Goal: Transaction & Acquisition: Purchase product/service

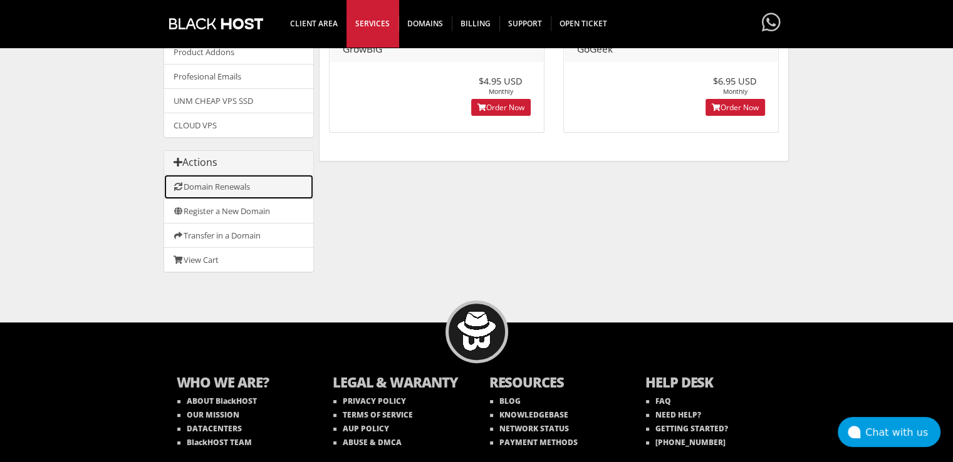
click at [230, 188] on link "Domain Renewals" at bounding box center [238, 187] width 149 height 24
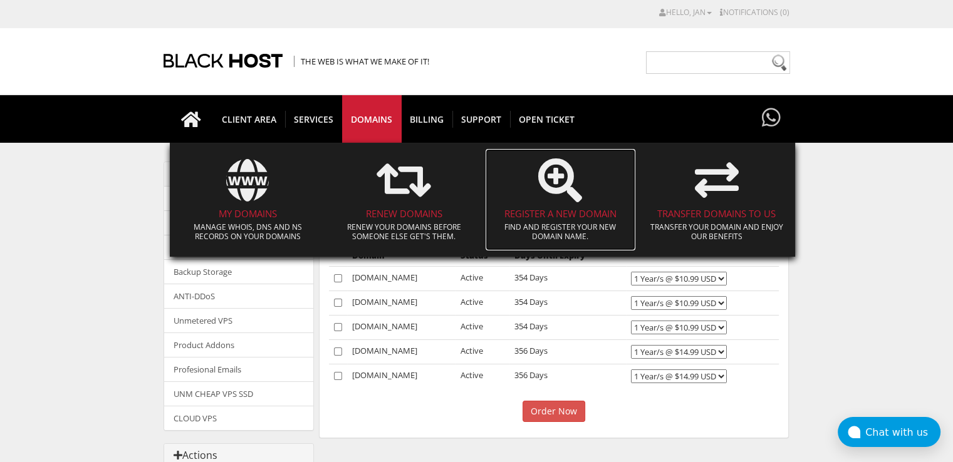
click at [561, 211] on h4 "Register a New Domain" at bounding box center [561, 214] width 138 height 11
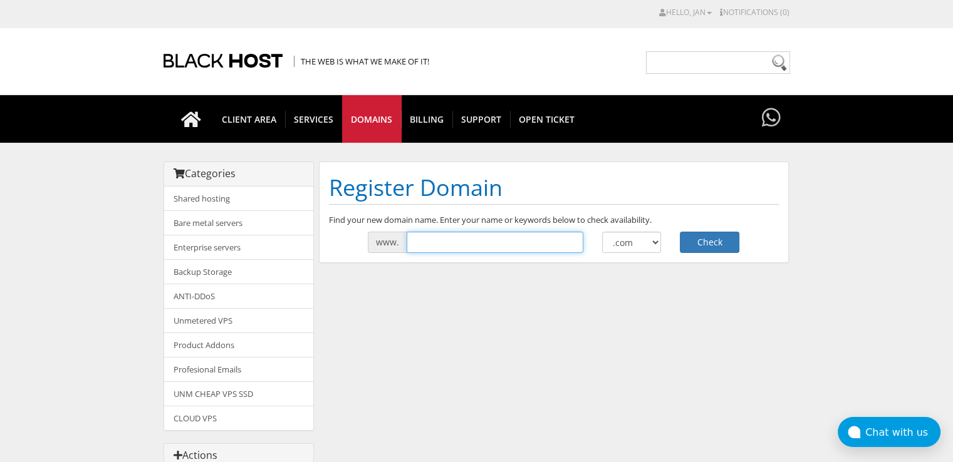
click at [429, 241] on input "text" at bounding box center [494, 242] width 177 height 21
type input "perfectpeptides"
click at [728, 246] on button "Check" at bounding box center [710, 242] width 60 height 21
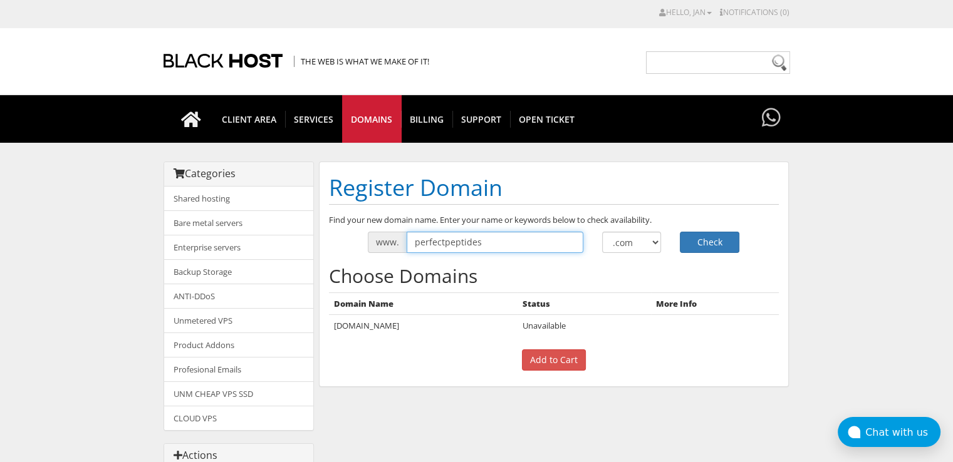
drag, startPoint x: 445, startPoint y: 241, endPoint x: 446, endPoint y: 259, distance: 17.6
click at [445, 241] on input "perfectpeptides" at bounding box center [494, 242] width 177 height 21
type input "primepeptides"
click at [680, 232] on button "Check" at bounding box center [710, 242] width 60 height 21
drag, startPoint x: 437, startPoint y: 241, endPoint x: 322, endPoint y: 259, distance: 116.6
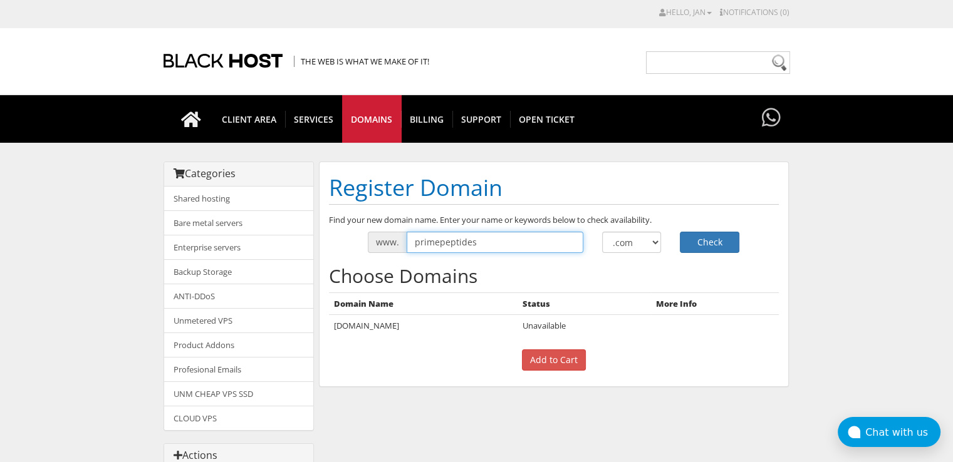
click at [323, 258] on div "Find your new domain name. Enter your name or keywords below to check availabil…" at bounding box center [553, 295] width 468 height 163
type input "pinnaclepeptides"
click at [680, 232] on button "Check" at bounding box center [710, 242] width 60 height 21
click at [448, 242] on input "pinnaclepeptides" at bounding box center [494, 242] width 177 height 21
type input "pertexpeptides"
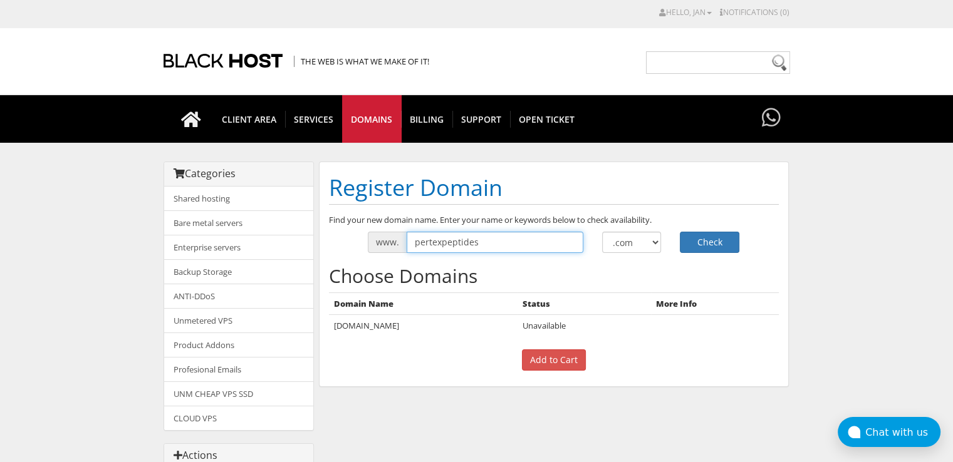
click at [680, 232] on button "Check" at bounding box center [710, 242] width 60 height 21
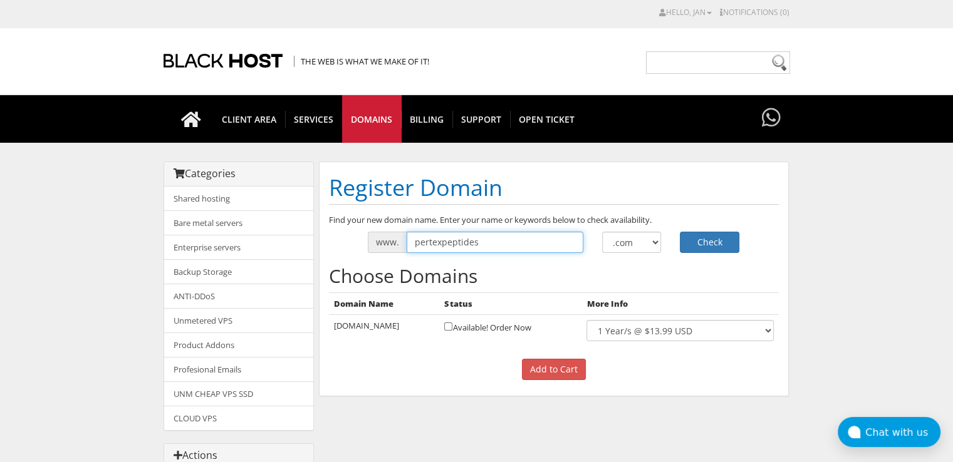
click at [421, 241] on input "pertexpeptides" at bounding box center [494, 242] width 177 height 21
type input "vertexpeptides"
click at [680, 232] on button "Check" at bounding box center [710, 242] width 60 height 21
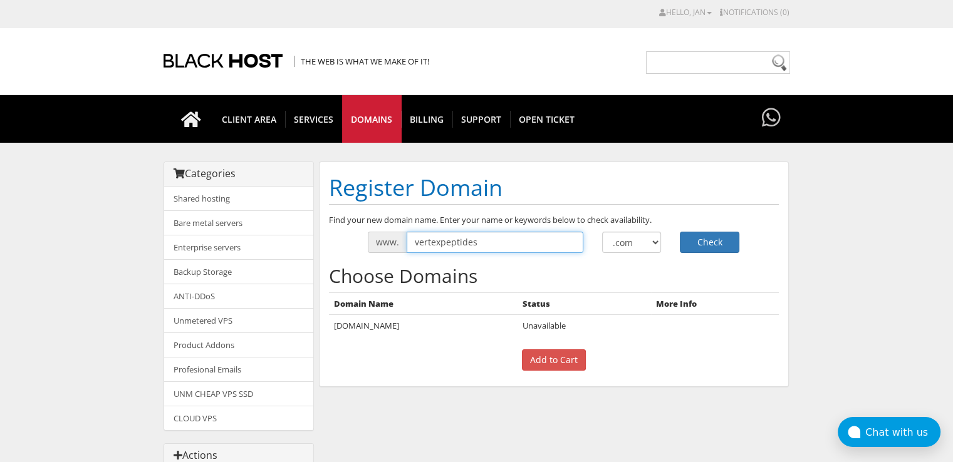
drag, startPoint x: 504, startPoint y: 243, endPoint x: 388, endPoint y: 252, distance: 115.6
click at [388, 252] on div "Find your new domain name. Enter your name or keywords below to check availabil…" at bounding box center [553, 295] width 468 height 163
type input "["
type input "peptidyne"
click at [680, 232] on button "Check" at bounding box center [710, 242] width 60 height 21
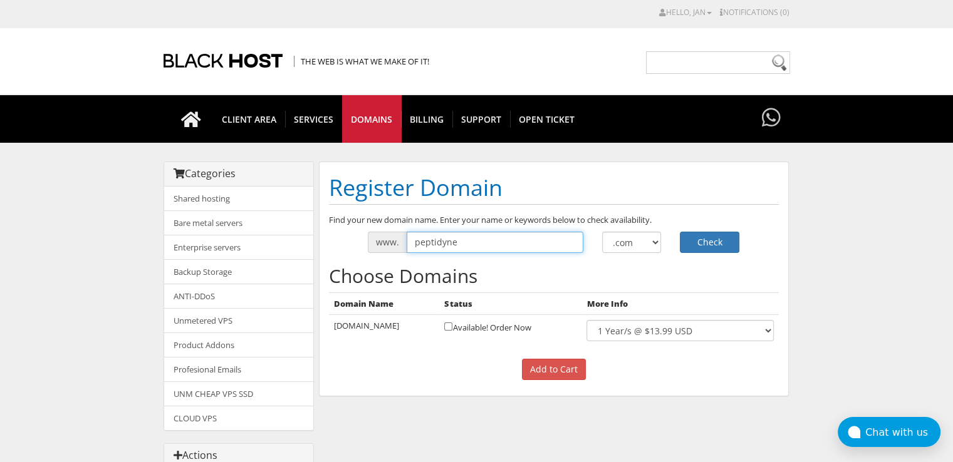
drag, startPoint x: 465, startPoint y: 244, endPoint x: 411, endPoint y: 251, distance: 54.4
click at [411, 251] on input "peptidyne" at bounding box center [494, 242] width 177 height 21
type input "123peptide"
click at [680, 232] on button "Check" at bounding box center [710, 242] width 60 height 21
click at [447, 327] on input "checkbox" at bounding box center [448, 327] width 8 height 8
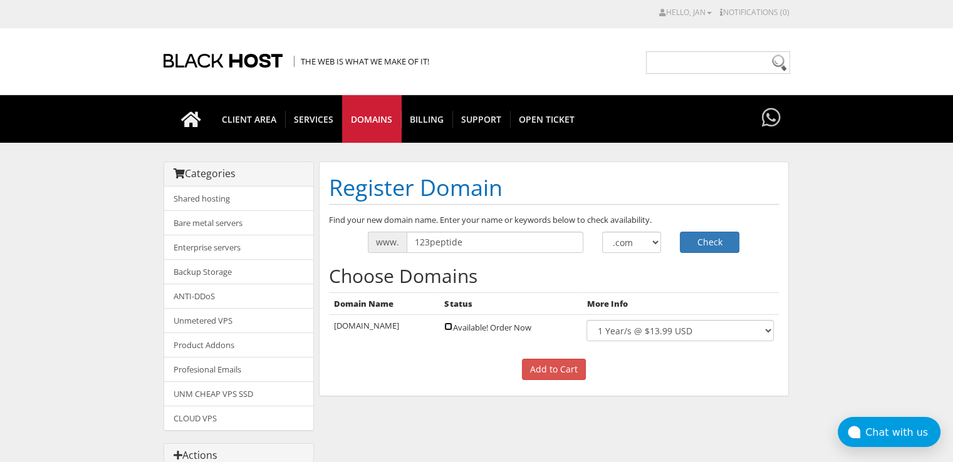
checkbox input "true"
click at [468, 244] on input "123peptide" at bounding box center [494, 242] width 177 height 21
type input "123peptides"
click at [725, 242] on button "Check" at bounding box center [710, 242] width 60 height 21
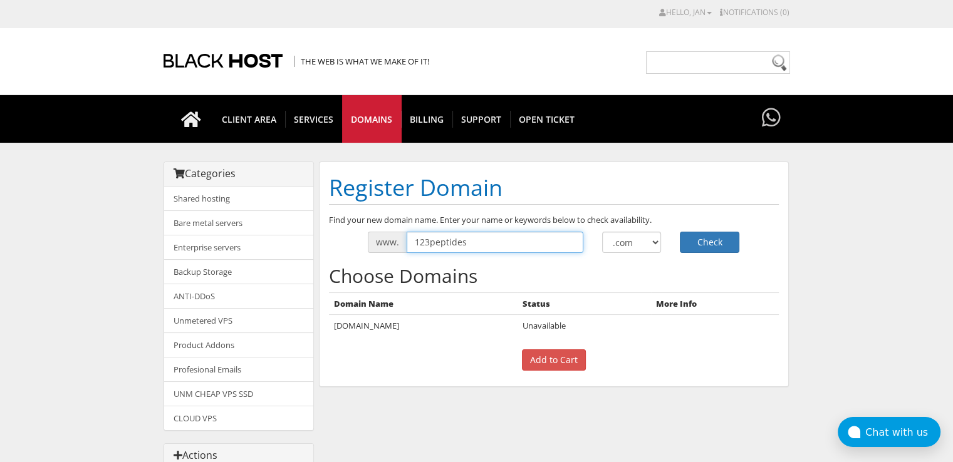
click at [487, 242] on input "123peptides" at bounding box center [494, 242] width 177 height 21
type input "1"
type input "evogen"
click at [680, 232] on button "Check" at bounding box center [710, 242] width 60 height 21
click at [453, 243] on input "evogen" at bounding box center [494, 242] width 177 height 21
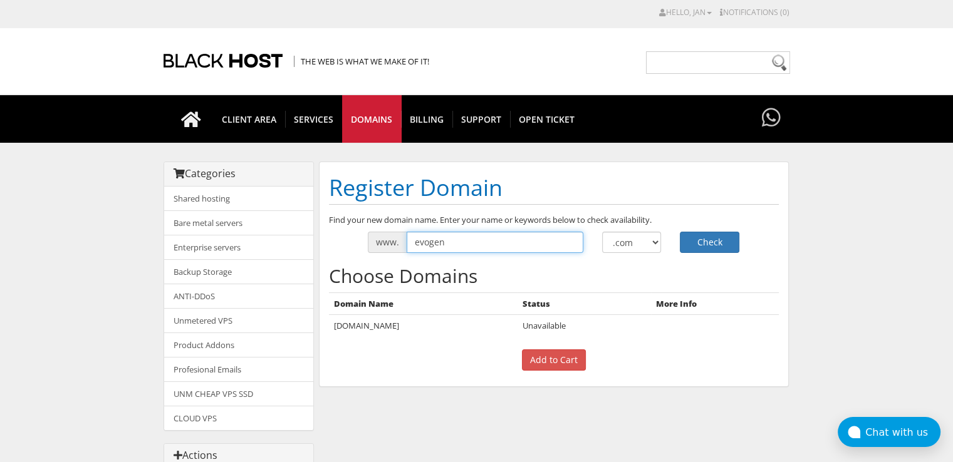
drag, startPoint x: 468, startPoint y: 241, endPoint x: 413, endPoint y: 244, distance: 55.2
click at [413, 244] on input "evogen" at bounding box center [494, 242] width 177 height 21
click at [482, 232] on input "evogen" at bounding box center [494, 242] width 177 height 21
click at [481, 234] on input "evogen" at bounding box center [494, 242] width 177 height 21
type input "myoren"
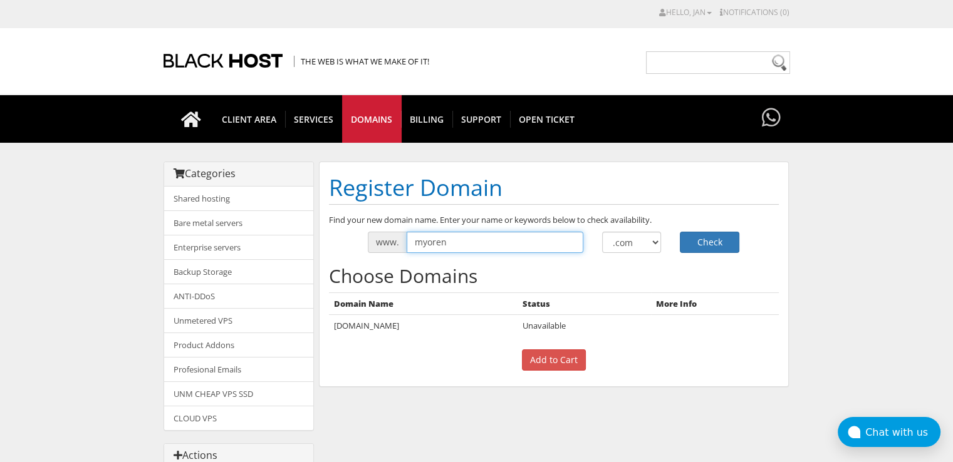
click at [680, 232] on button "Check" at bounding box center [710, 242] width 60 height 21
drag, startPoint x: 465, startPoint y: 242, endPoint x: 408, endPoint y: 246, distance: 57.2
click at [408, 246] on input "myoren" at bounding box center [494, 242] width 177 height 21
type input "nuvoris"
click at [680, 232] on button "Check" at bounding box center [710, 242] width 60 height 21
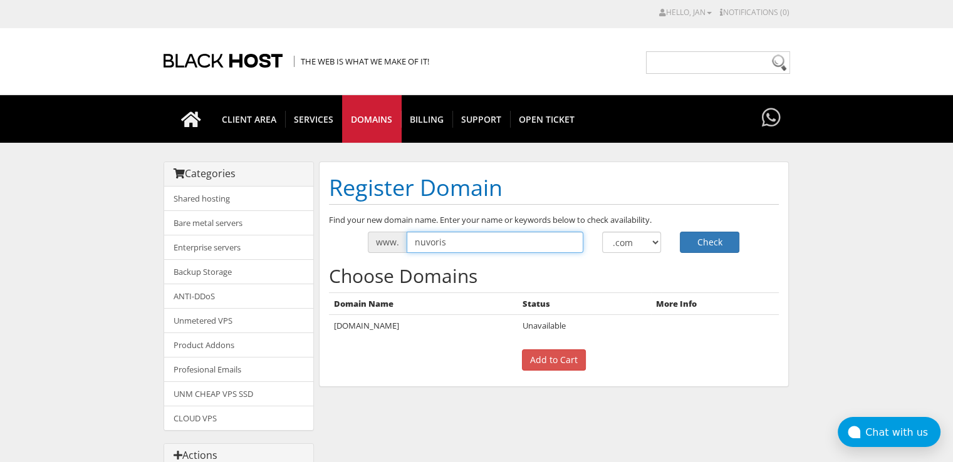
drag, startPoint x: 484, startPoint y: 244, endPoint x: 383, endPoint y: 256, distance: 100.8
click at [383, 256] on div "Find your new domain name. Enter your name or keywords below to check availabil…" at bounding box center [553, 295] width 468 height 163
type input "axitide"
click at [680, 232] on button "Check" at bounding box center [710, 242] width 60 height 21
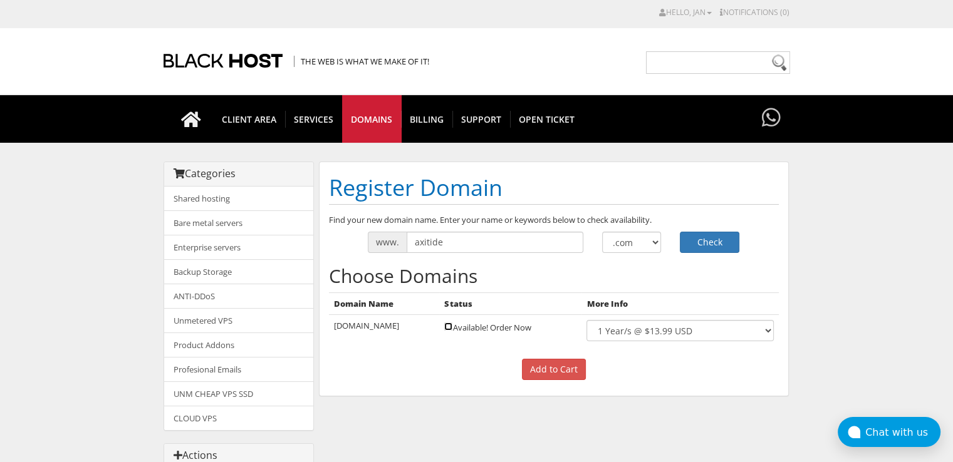
click at [444, 326] on input "checkbox" at bounding box center [448, 327] width 8 height 8
checkbox input "true"
click at [636, 249] on select ".com .net .org .us .info .biz" at bounding box center [632, 242] width 60 height 21
select select ".nl"
click at [602, 232] on select ".com .net .org .us .info .biz" at bounding box center [632, 242] width 60 height 21
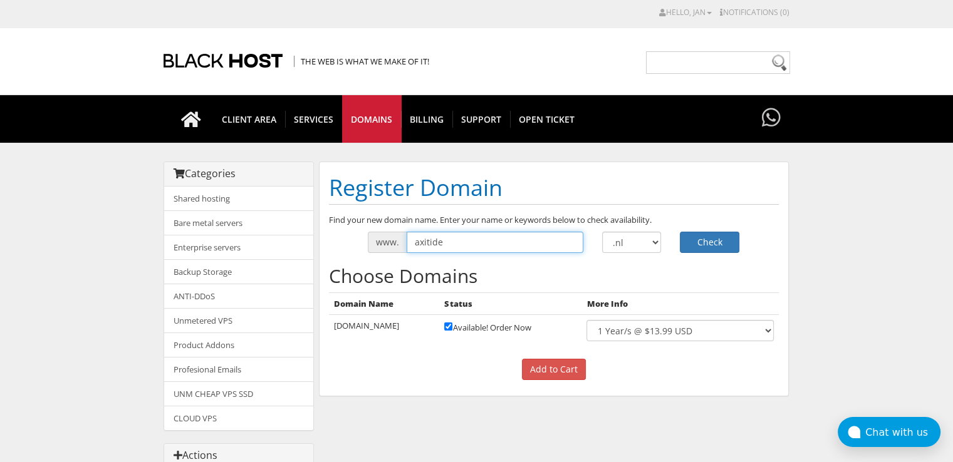
drag, startPoint x: 462, startPoint y: 242, endPoint x: 394, endPoint y: 245, distance: 67.7
click at [394, 245] on div "www. axitide" at bounding box center [475, 242] width 215 height 21
type input "myoryn"
click at [680, 232] on button "Check" at bounding box center [710, 242] width 60 height 21
drag, startPoint x: 505, startPoint y: 246, endPoint x: 323, endPoint y: 253, distance: 182.4
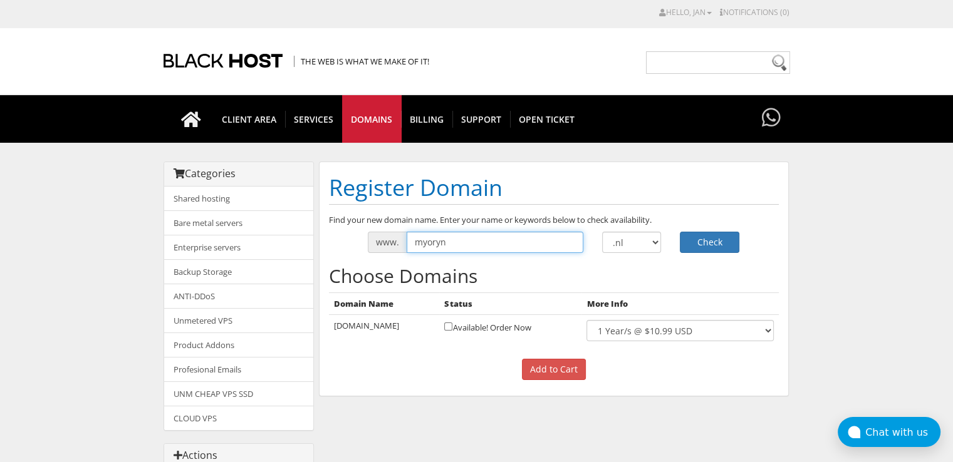
click at [323, 253] on div "Find your new domain name. Enter your name or keywords below to check availabil…" at bounding box center [553, 300] width 468 height 173
type input "synarex"
click at [680, 232] on button "Check" at bounding box center [710, 242] width 60 height 21
click at [655, 241] on select ".com .net .org .us .info .biz" at bounding box center [632, 242] width 60 height 21
select select ".com"
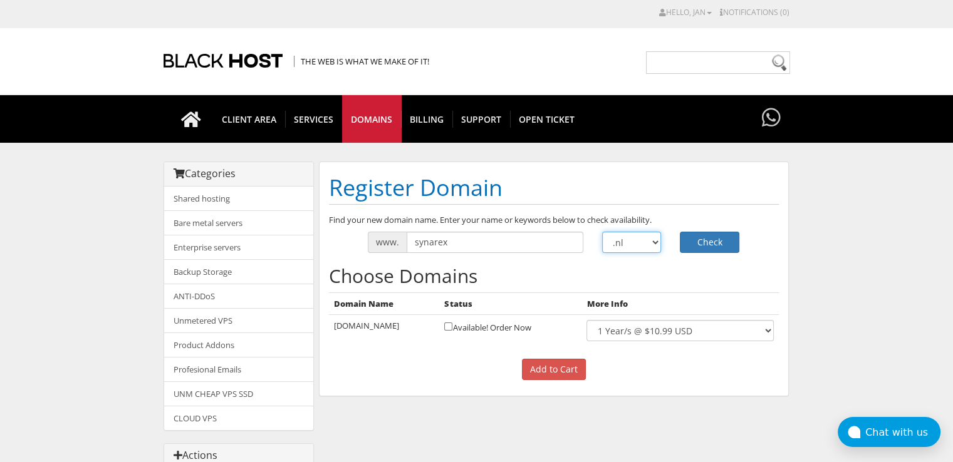
click at [602, 232] on select ".com .net .org .us .info .biz" at bounding box center [632, 242] width 60 height 21
click at [517, 242] on input "synarex" at bounding box center [494, 242] width 177 height 21
click at [680, 232] on button "Check" at bounding box center [710, 242] width 60 height 21
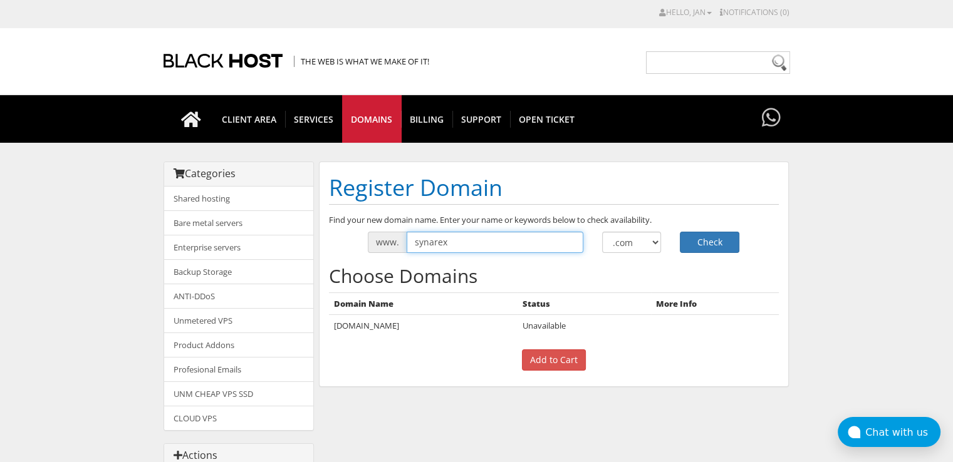
click at [525, 236] on input "synarex" at bounding box center [494, 242] width 177 height 21
drag, startPoint x: 463, startPoint y: 242, endPoint x: 398, endPoint y: 241, distance: 65.2
click at [398, 241] on div "www. synarex" at bounding box center [475, 242] width 215 height 21
type input "Dynacore"
click at [680, 232] on button "Check" at bounding box center [710, 242] width 60 height 21
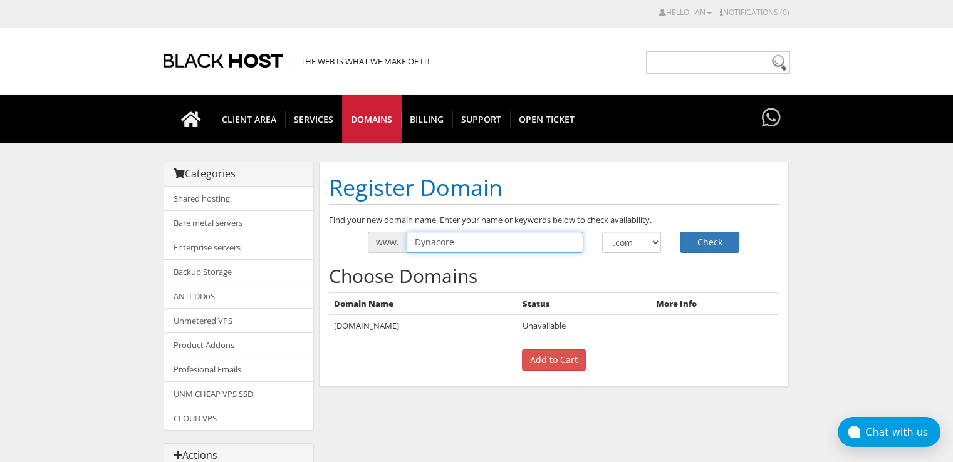
drag, startPoint x: 441, startPoint y: 254, endPoint x: 383, endPoint y: 258, distance: 57.8
click at [383, 258] on div "Find your new domain name. Enter your name or keywords below to check availabil…" at bounding box center [553, 295] width 468 height 163
type input "Myotrope"
click at [680, 232] on button "Check" at bounding box center [710, 242] width 60 height 21
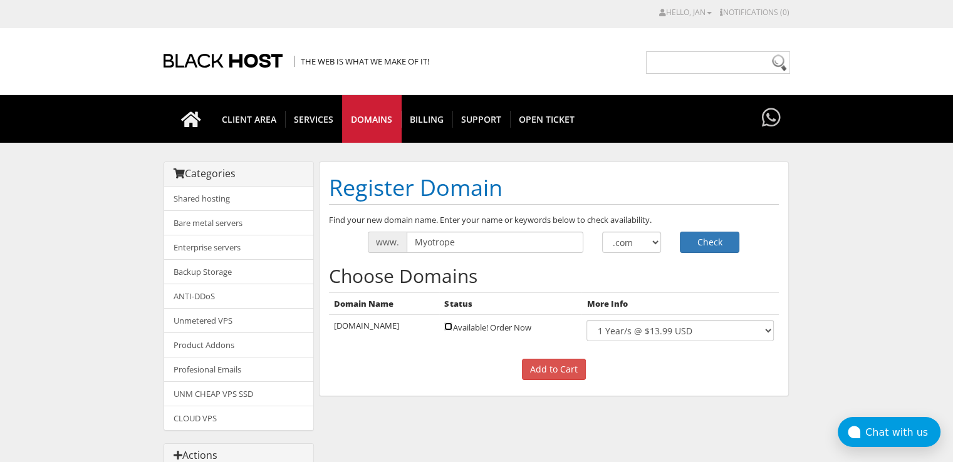
click at [444, 323] on input "checkbox" at bounding box center [448, 327] width 8 height 8
checkbox input "true"
click at [642, 242] on select ".com .net .org .us .info .biz" at bounding box center [632, 242] width 60 height 21
select select ".nl"
click at [602, 232] on select ".com .net .org .us .info .biz" at bounding box center [632, 242] width 60 height 21
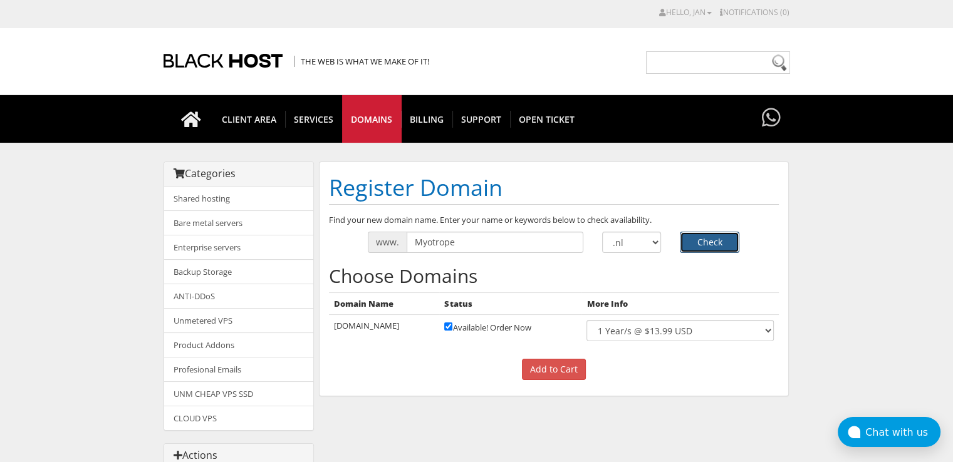
click at [695, 248] on button "Check" at bounding box center [710, 242] width 60 height 21
click at [444, 329] on input "checkbox" at bounding box center [448, 327] width 8 height 8
checkbox input "true"
click at [563, 373] on input "Add to Cart" at bounding box center [554, 369] width 64 height 21
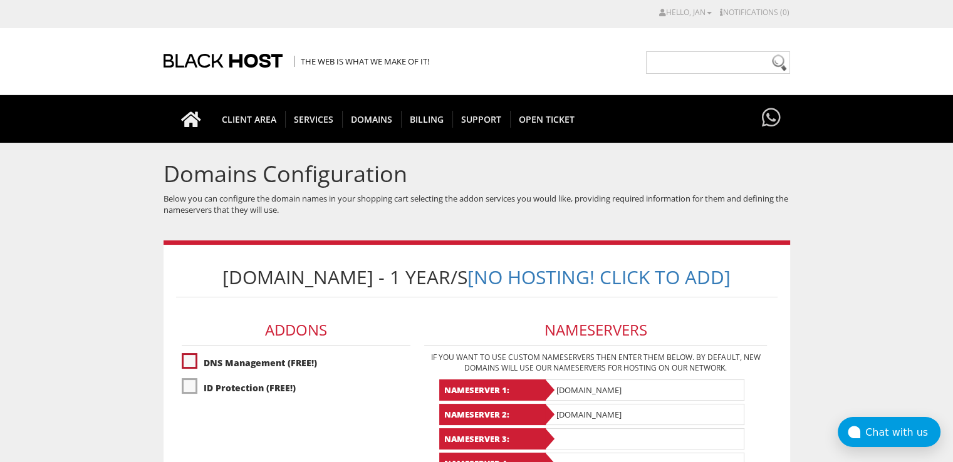
click at [189, 360] on label"] "DNS Management (FREE!)" at bounding box center [296, 363] width 229 height 22
checkbox input "true"
click at [189, 383] on label"] "ID Protection (FREE!)" at bounding box center [296, 388] width 229 height 22
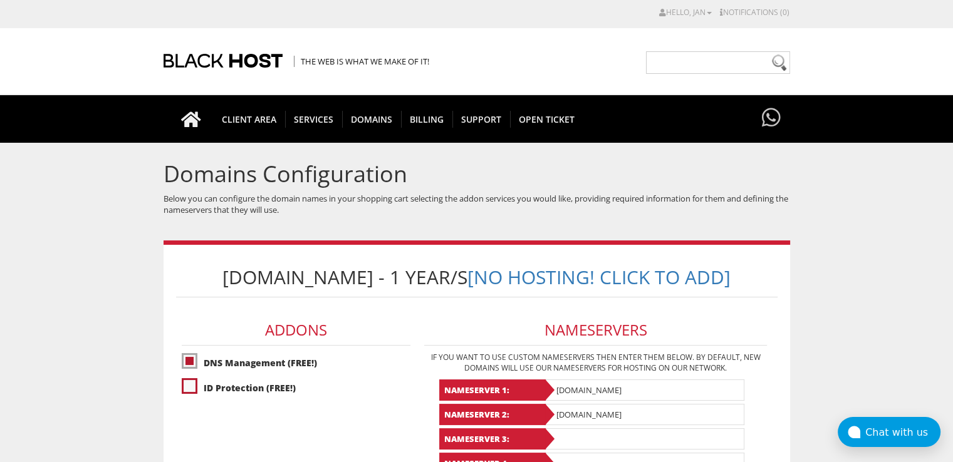
checkbox input "true"
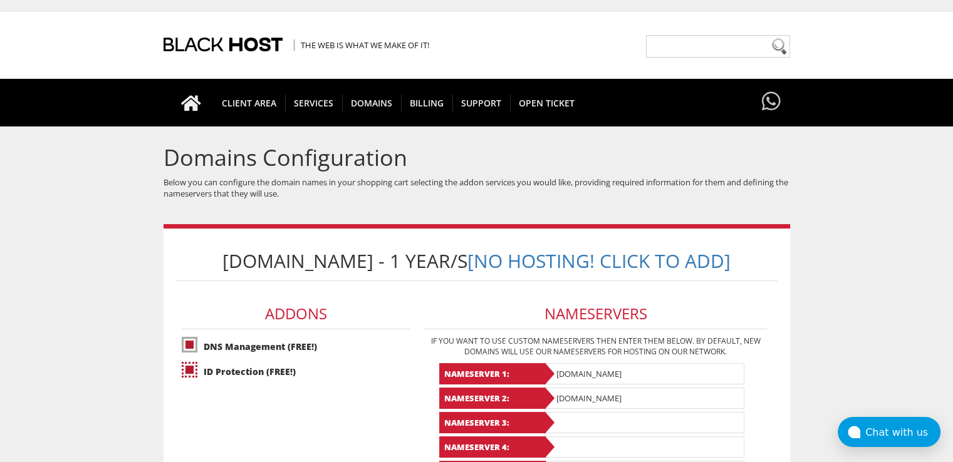
scroll to position [292, 0]
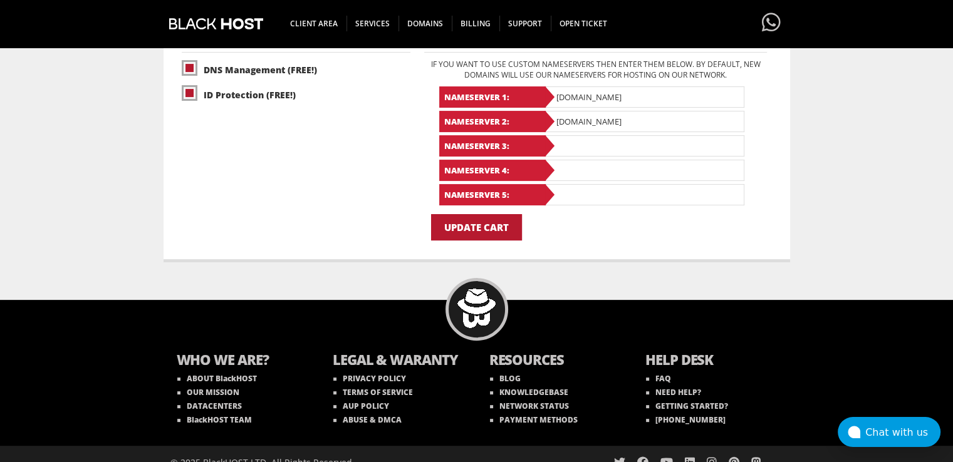
click at [486, 226] on input "Update Cart" at bounding box center [476, 227] width 91 height 26
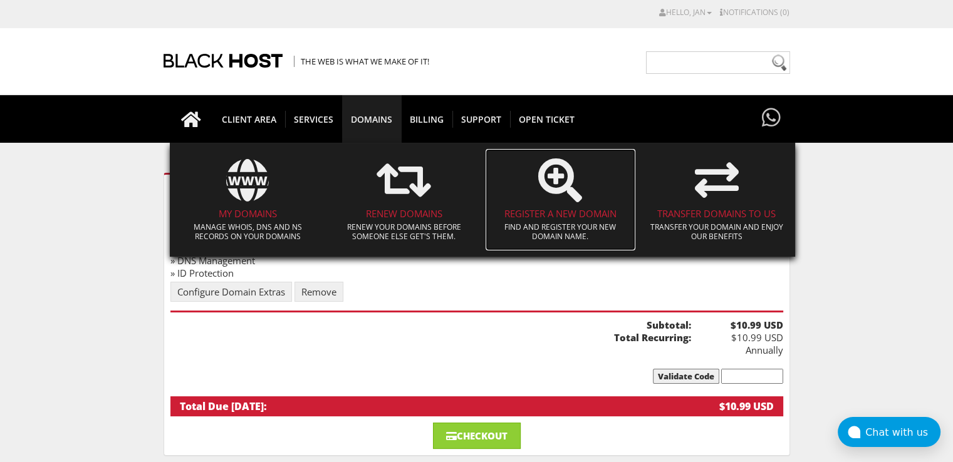
click at [561, 213] on h4 "Register a New Domain" at bounding box center [561, 214] width 138 height 11
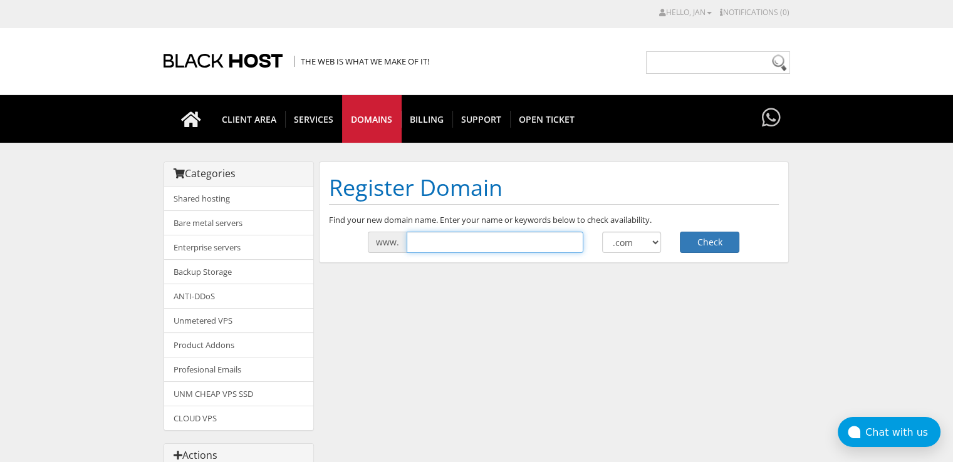
click at [445, 248] on input "text" at bounding box center [494, 242] width 177 height 21
type input "myotrope"
click at [680, 232] on button "Check" at bounding box center [710, 242] width 60 height 21
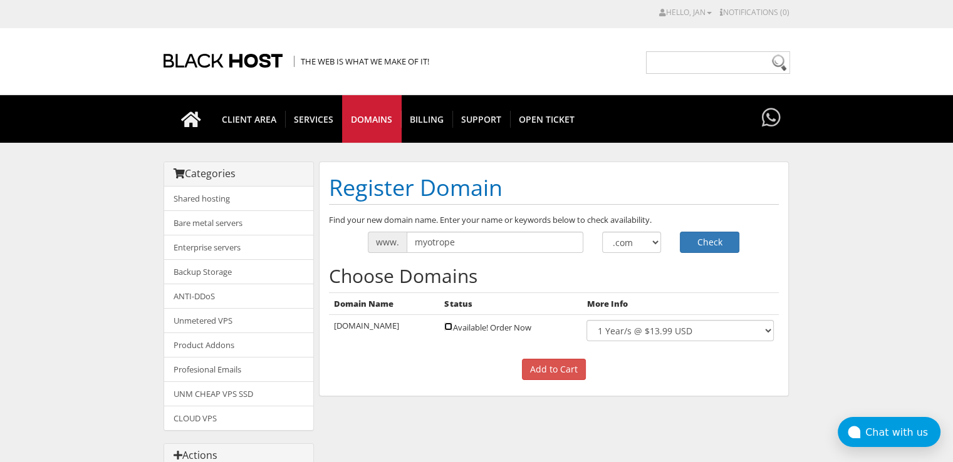
click at [444, 323] on input "checkbox" at bounding box center [448, 327] width 8 height 8
checkbox input "true"
click at [556, 368] on input "Add to Cart" at bounding box center [554, 369] width 64 height 21
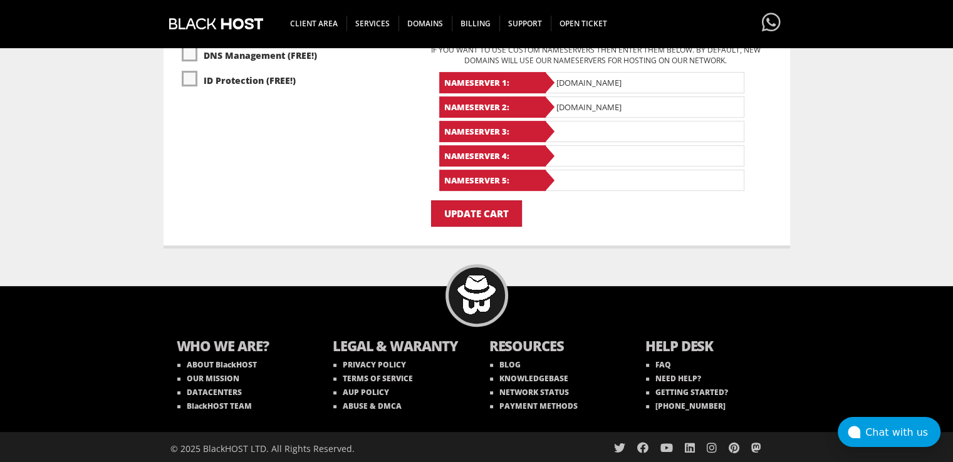
scroll to position [168, 0]
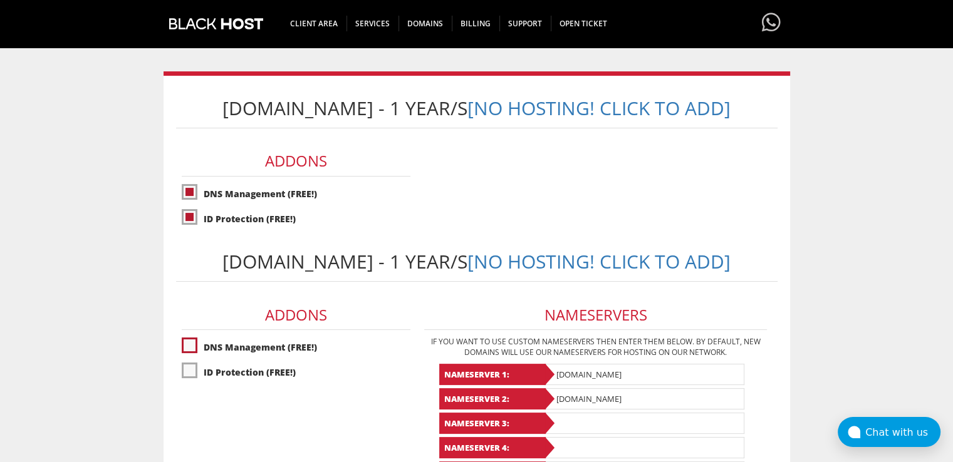
click at [190, 340] on label"] "DNS Management (FREE!)" at bounding box center [296, 347] width 229 height 22
checkbox input "true"
click at [190, 363] on label"] "ID Protection (FREE!)" at bounding box center [296, 372] width 229 height 22
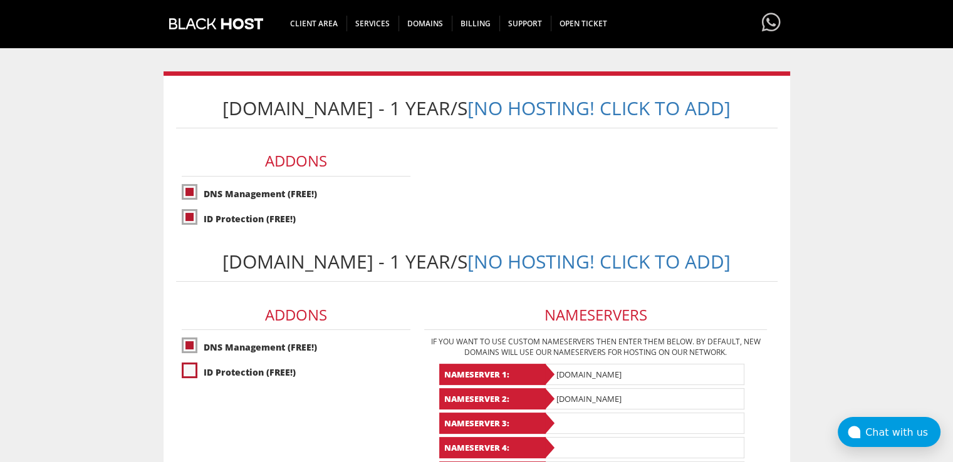
checkbox input "true"
click at [343, 412] on form "Myotrope.nl - 1 Year/s [No Hosting! Click to Add] Addons DNS Management (FREE!)…" at bounding box center [476, 303] width 601 height 430
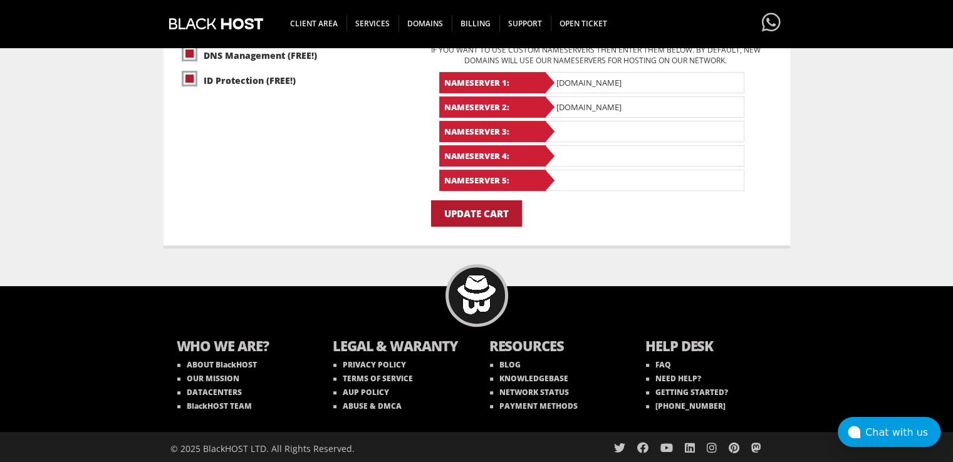
click at [479, 219] on input "Update Cart" at bounding box center [476, 213] width 91 height 26
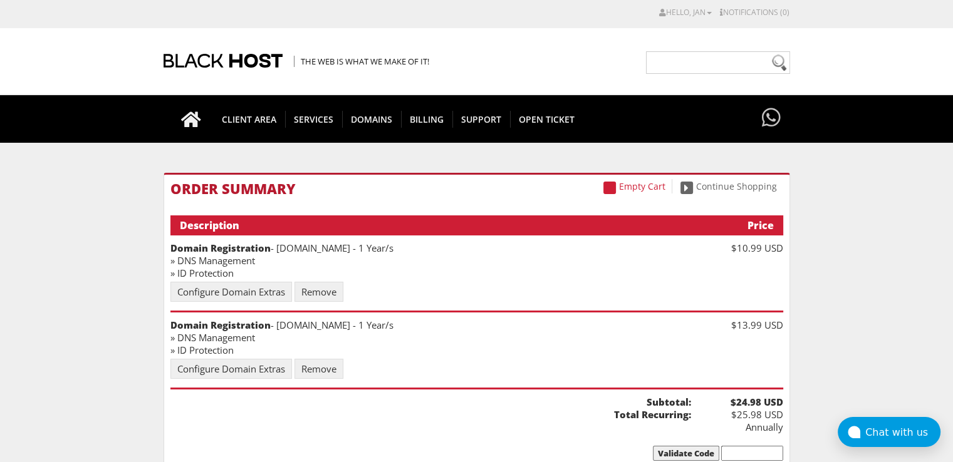
scroll to position [271, 0]
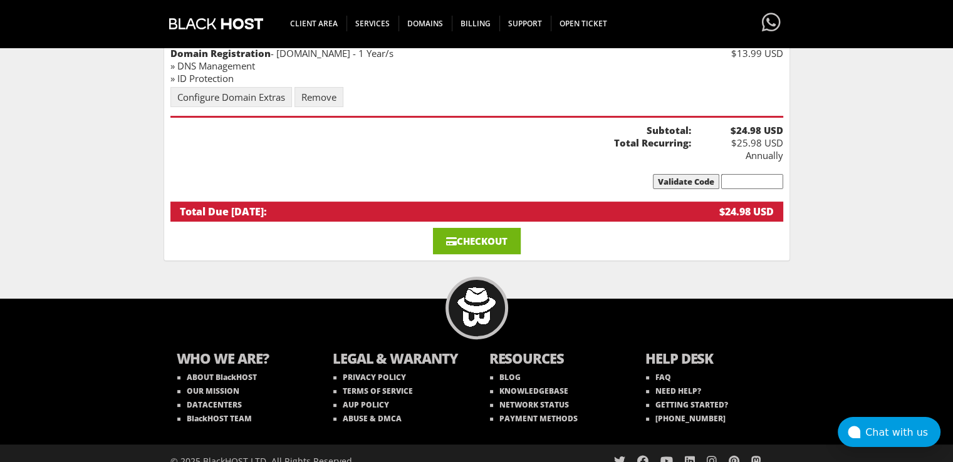
click at [507, 228] on link "Checkout" at bounding box center [477, 241] width 88 height 26
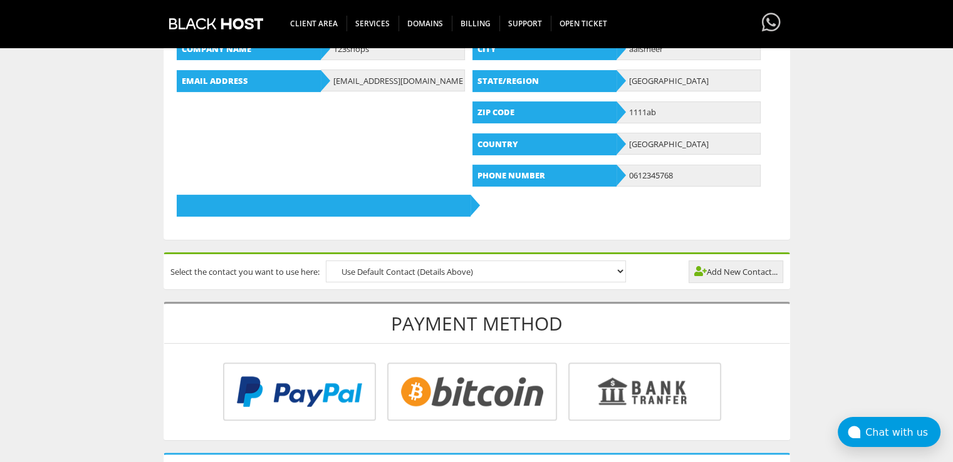
scroll to position [584, 0]
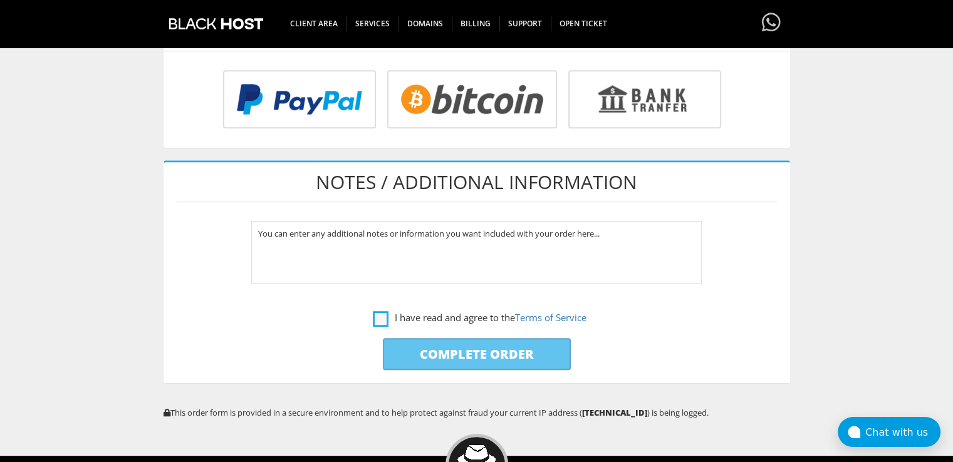
click at [376, 310] on label "I have read and agree to the Terms of Service" at bounding box center [480, 318] width 214 height 16
checkbox input "true"
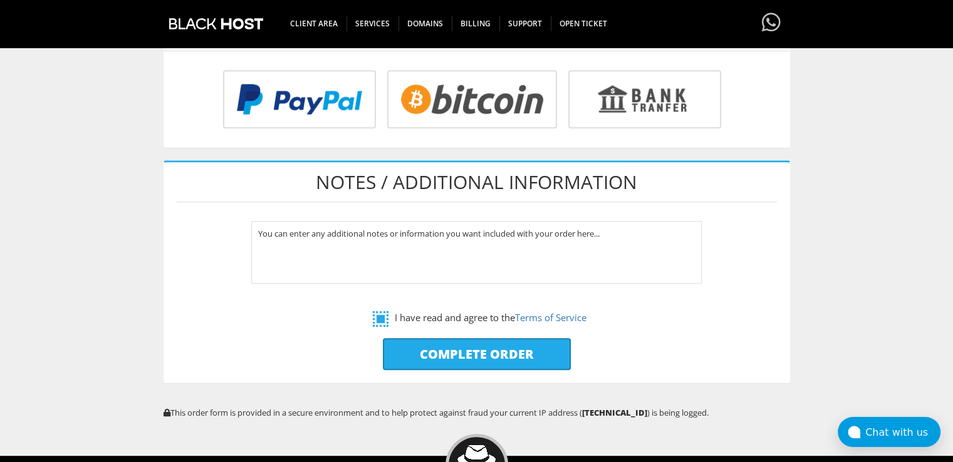
scroll to position [292, 0]
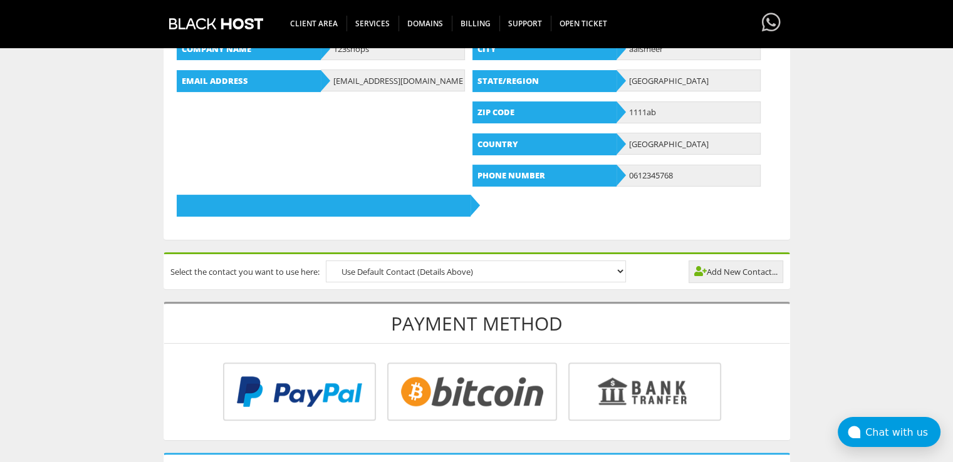
click at [505, 390] on input "radio" at bounding box center [470, 394] width 170 height 58
radio input "true"
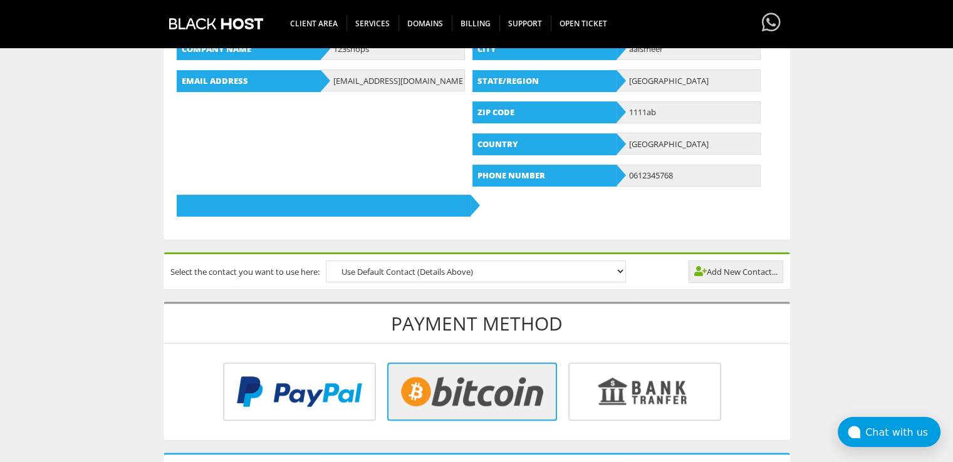
scroll to position [584, 0]
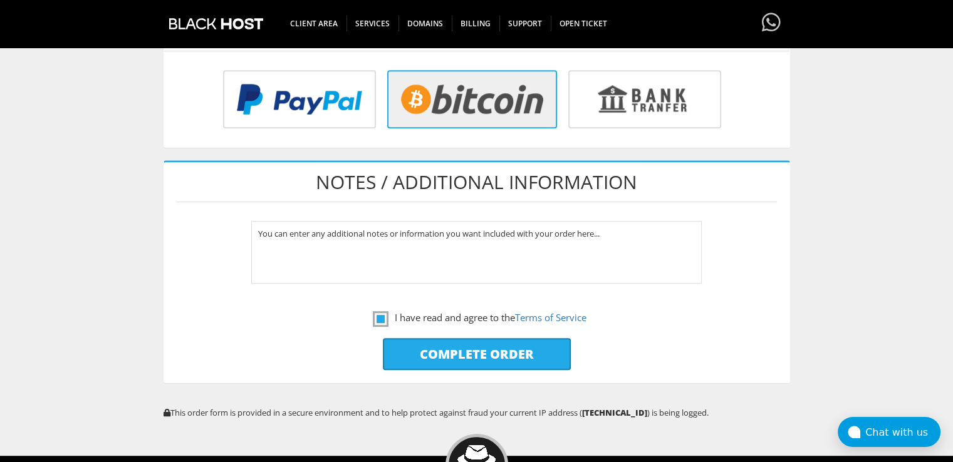
click at [488, 349] on input "Complete Order" at bounding box center [477, 354] width 188 height 32
type input "Please Wait..."
